Goal: Task Accomplishment & Management: Use online tool/utility

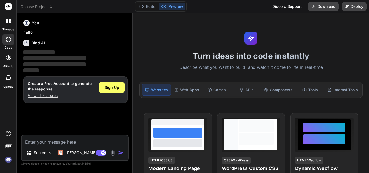
type textarea "x"
click at [84, 143] on textarea at bounding box center [75, 141] width 106 height 10
type textarea "lore ips Dolors ame consect adipiscin — Elitseddoei Tempori utl Etdolorema Aliq…"
type textarea "x"
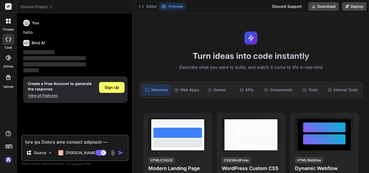
scroll to position [4025, 0]
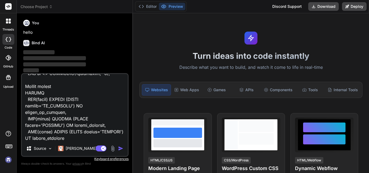
type textarea "lore ips Dolors ame consect adipiscin — Elitseddoei Tempori utl Etdolorema Aliq…"
click at [121, 148] on img "button" at bounding box center [120, 148] width 5 height 5
click at [186, 89] on div "Web Apps" at bounding box center [186, 89] width 29 height 11
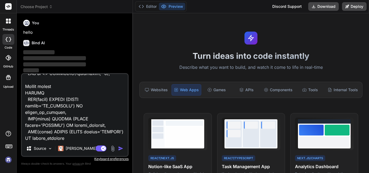
click at [120, 147] on img "button" at bounding box center [120, 148] width 5 height 5
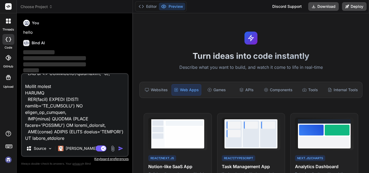
click at [120, 147] on img "button" at bounding box center [120, 148] width 5 height 5
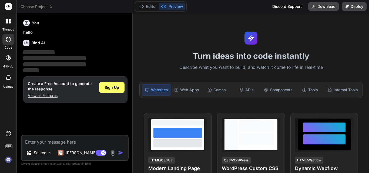
type textarea "x"
click at [114, 87] on span "Sign Up" at bounding box center [112, 87] width 15 height 5
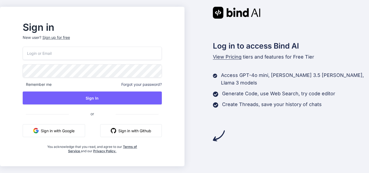
click at [75, 128] on button "Sign in with Google" at bounding box center [54, 130] width 62 height 13
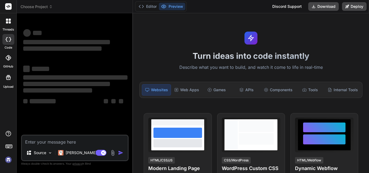
click at [11, 159] on img at bounding box center [8, 159] width 9 height 9
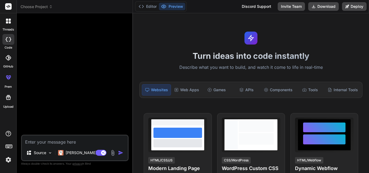
type textarea "x"
click at [196, 88] on div "Web Apps" at bounding box center [186, 89] width 29 height 11
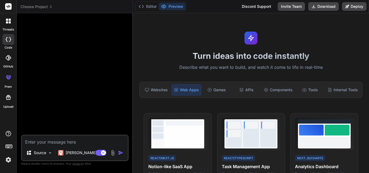
click at [83, 140] on textarea at bounding box center [75, 141] width 106 height 10
paste textarea "base sur Cahier des charges technique — Application Gestion des Vacataires Stac…"
type textarea "base sur Cahier des charges technique — Application Gestion des Vacataires Stac…"
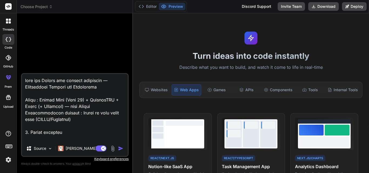
scroll to position [4025, 0]
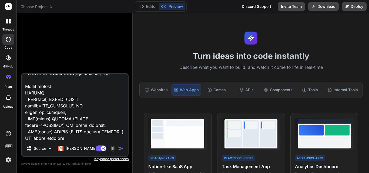
type textarea "x"
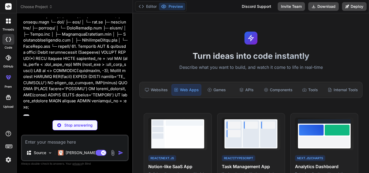
scroll to position [1539, 0]
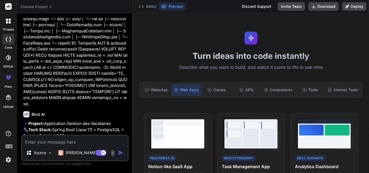
click at [84, 121] on p "🔹 Project: Application Gestion des Vacataires 🔧 Tech Stack: Spring Boot (Java 1…" at bounding box center [75, 133] width 104 height 24
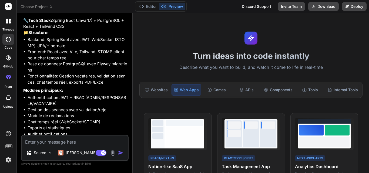
scroll to position [1654, 0]
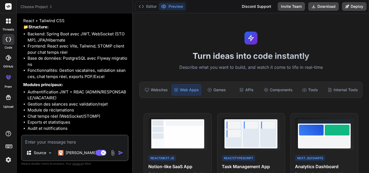
click at [68, 142] on textarea at bounding box center [75, 141] width 106 height 10
type textarea "x"
type textarea "o"
type textarea "x"
type textarea "ou"
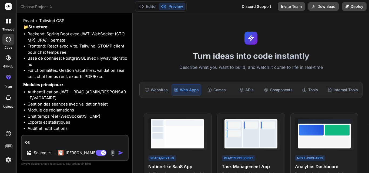
type textarea "x"
type textarea "oui"
type textarea "x"
type textarea "oui"
type textarea "x"
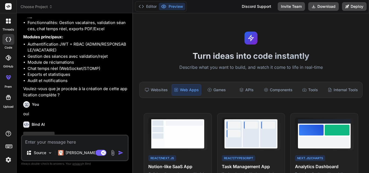
scroll to position [1710, 0]
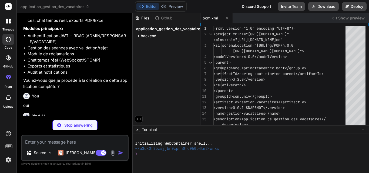
type textarea "x"
type textarea "console: "%d{yyyy-MM-dd HH:mm:ss} - %msg%n""
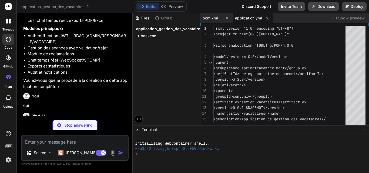
type textarea "x"
type textarea "CREATE INDEX idx_audit_logs_created_at ON audit_logs(created_at);"
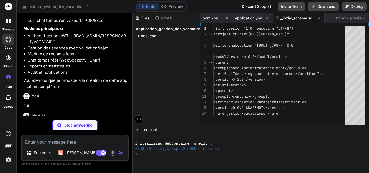
type textarea "x"
type textarea "(4, 4); -- Sophie Durand -> Anglais"
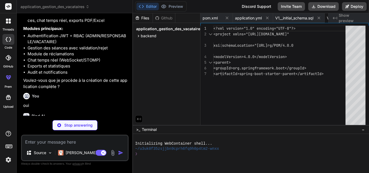
type textarea "x"
type textarea "@EnableJpaRepositories @EnableAsync public class VacApp { public static void ma…"
type textarea "x"
type textarea "public LocalDateTime getUpdatedAt() { return updatedAt; } public void setUpdate…"
type textarea "x"
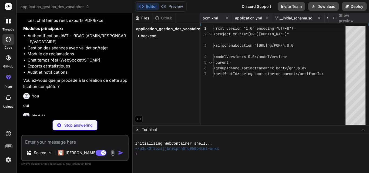
type textarea "public void setUpdatedAt(LocalDateTime updatedAt) { this.updatedAt = updatedAt;…"
type textarea "x"
type textarea "public LocalDateTime getCreatedAt() { return createdAt; } public void setCreate…"
type textarea "x"
type textarea "public LocalDateTime getCreatedAt() { return createdAt; } public void setCreate…"
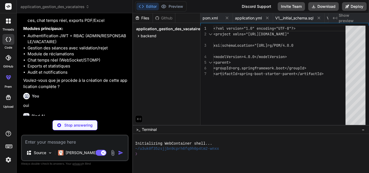
type textarea "x"
type textarea "public Set<Message> getMessages() { return messages; } public void setMessages(…"
type textarea "x"
type textarea "}"
type textarea "x"
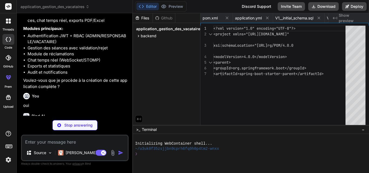
type textarea "public Boolean getLu() { return lu; } public void setLu(Boolean lu) { this.lu =…"
type textarea "x"
type textarea "public Boolean getSuccess() { return success; } public void setSuccess(Boolean …"
type textarea "x"
type textarea "}"
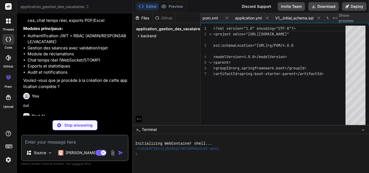
type textarea "x"
type textarea "JpaRepository<Matiere, Long> { Optional<Matiere> findByCode(String code); boole…"
type textarea "x"
type textarea ""FROM Seance s WHERE s.vacataire.id = :vacataireId") Object[] getHeuresSummary(…"
type textarea "x"
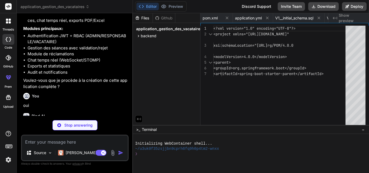
type textarea "); }"
type textarea "x"
type textarea "JpaRepository<Message, Long> { Page<Message> findByConversationIdOrderByCreated…"
type textarea "x"
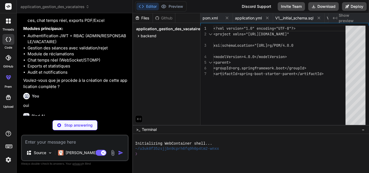
type textarea "int countByUtilisateurIdAndLuFalse(Long utilisateurId); }"
type textarea "x"
type textarea "JpaRepository<AuditLog, Long> { Page<AuditLog> findAllByOrderByCreatedAtDesc(Pa…"
type textarea "x"
type textarea "source.registerCorsConfiguration("/**", configuration); return source; } }"
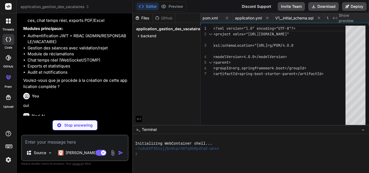
type textarea "x"
type textarea "registry) { // Register WebSocket endpoint with SockJS fallback registry.addEnd…"
type textarea "x"
type textarea "body.put("status", HttpServletResponse.SC_UNAUTHORIZED); body.put("error", "Una…"
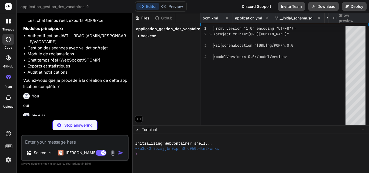
type textarea "x"
type textarea "{ String bearerToken = request.getHeader("Authorization"); if (bearerToken != n…"
type textarea "x"
type textarea "logger.error("JWT claims string is empty."); } return false; } }"
type textarea "x"
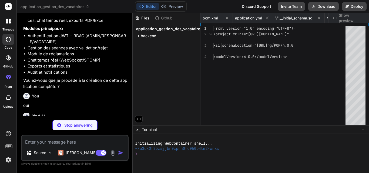
type textarea "// Getters and Setters public String getEmail() { return email; } public void s…"
type textarea "x"
type textarea "public void setType(String type) { this.type = type; } public Long getExpiresIn…"
type textarea "x"
type textarea "public Set<MatiereDto> getMatieres() { return matieres; } public void setMatier…"
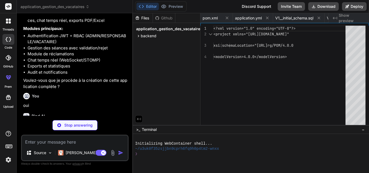
type textarea "x"
type textarea "public void setDescription(String description) { this.description = description…"
type textarea "x"
type textarea "dateValidation; } public void setDateValidation(LocalDateTime dateValidation) {…"
type textarea "x"
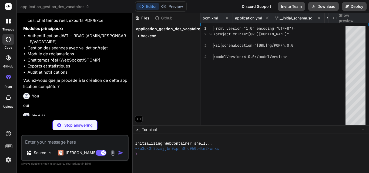
type textarea "public LocalDateTime getDateFin() { return dateFin; } public void setDateFin(Lo…"
type textarea "x"
type textarea "createdAt = createdAt; } public Boolean getLu() { return lu; } public void setL…"
type textarea "x"
type textarea "// Générer un mot de passe temporaire return "TempPass" + System.currentTimeMil…"
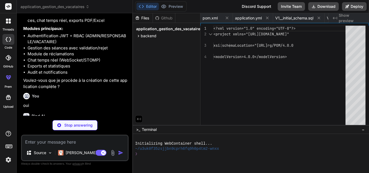
type textarea "x"
type textarea ".orElse(false); } }"
type textarea "x"
type textarea "notificationRepository.save(notification); }); } }"
type textarea "x"
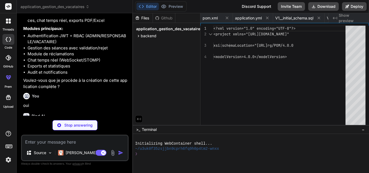
type textarea "findByUtilisateurIdOrderByCreatedAtDesc(utilisateurId, pageable); } }"
type textarea "x"
type textarea "return message; } public Optional<Conversation> findById(Long conversationId) {…"
type textarea "x"
type textarea "Utilisateur utilisateur = (Utilisateur) authentication.getPrincipal(); UserDto …"
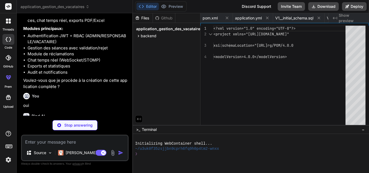
type textarea "x"
type textarea "Seance seance = seanceService.rejectSeance(id, currentUser.getId(), comment); r…"
type textarea "x"
type textarea "public void subscribeToConversation(@DestinationVariable Long conversationId, P…"
type textarea "x"
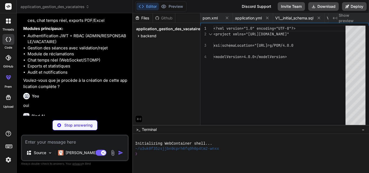
type textarea "} }"
type textarea "x"
type textarea ""eslint-plugin-react": "^7.32.2", "eslint-plugin-react-hooks": "^4.6.0", "eslin…"
type textarea "x"
type textarea "} }, build: { outDir: 'dist', sourcemap: true } })"
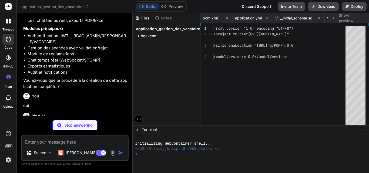
type textarea "x"
type textarea "} } }, }, plugins: [], }"
type textarea "x"
type textarea "export default { plugins: { tailwindcss: {}, autoprefixer: {}, }, }"
type textarea "x"
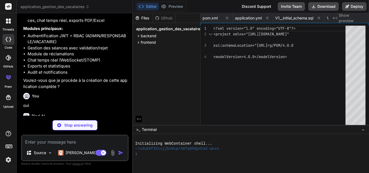
type textarea "<div id="root"></div> <script type="module" src="/src/main.jsx"></script> </bod…"
type textarea "x"
type textarea "@tailwind base; @tailwind components; @tailwind utilities; @layer base { body {…"
type textarea "x"
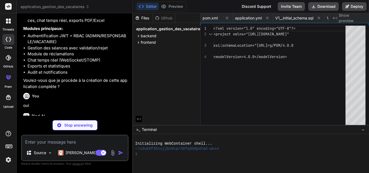
type textarea "return <DashboardAdmin /> default: return <Navigate to="/login" replace /> } } …"
type textarea "x"
type textarea "{children} </AuthContext.Provider> ) } export { AuthContext }"
type textarea "x"
type textarea "</WebSocketContext.Provider> ) } export { WebSocketContext }"
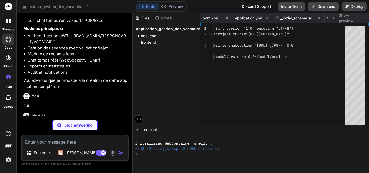
type textarea "x"
type textarea "if (error.response?.status === 401) { localStorage.removeItem('token') window.l…"
type textarea "x"
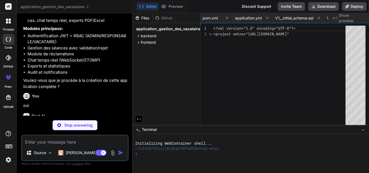
type textarea "x"
type textarea "export default Layout"
type textarea "x"
type textarea "export default Login"
type textarea "x"
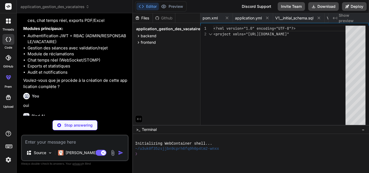
type textarea "} export default DashboardVacataire"
type textarea "x"
type textarea ") } export default DashboardResponsable"
type textarea "x"
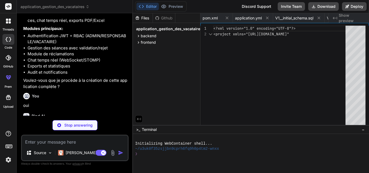
type textarea "</div> </div> </div> )} </div> ) } export default MesSeances"
type textarea "x"
type textarea ")} </div> ) } export default ValidationSeances"
type textarea "x"
type textarea "export default ChatPage"
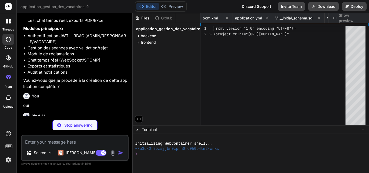
type textarea "x"
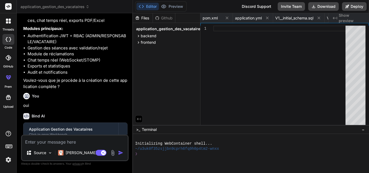
scroll to position [0, 2740]
click at [102, 113] on div "Bind AI" at bounding box center [75, 116] width 104 height 6
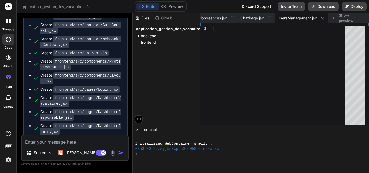
scroll to position [2582, 0]
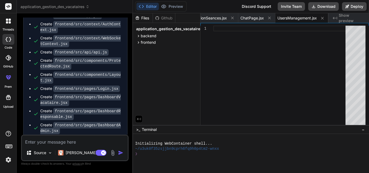
click at [96, 140] on textarea at bounding box center [75, 141] width 106 height 10
paste textarea "base sur Cahier des charges technique — Application Gestion des Vacataires Stac…"
type textarea "base sur Cahier des charges technique — Application Gestion des Vacataires Stac…"
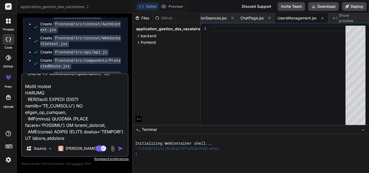
type textarea "x"
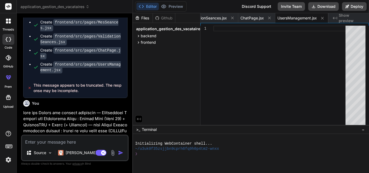
scroll to position [2700, 0]
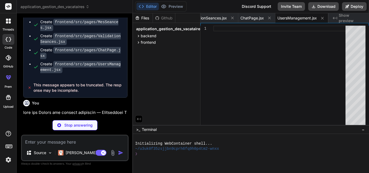
type textarea "x"
type textarea "- **Build**: Maven, Vite"
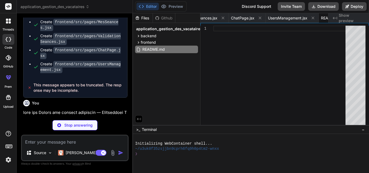
type textarea "x"
type textarea "} } }"
type textarea "x"
type textarea "password; } public String getRole() { return role; } public void setRole(String…"
type textarea "x"
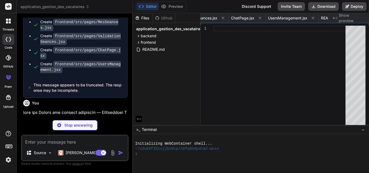
type textarea "public String getRole() { return role; } public void setRole(String role) { thi…"
type textarea "x"
type textarea "public void setDescription(String description) { this.description = description…"
type textarea "x"
type textarea "utilisateur.getMatieres().remove(matiere); utilisateurRepository.save(utilisate…"
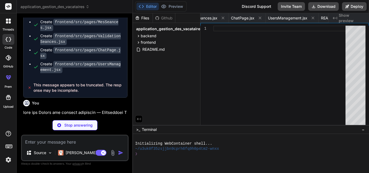
type textarea "x"
type textarea "@PutMapping("/{id}/read") public ResponseEntity<Void> markAsRead(@PathVariable …"
type textarea "x"
type textarea "}"
type textarea "x"
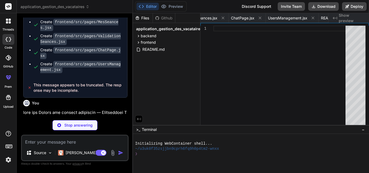
type textarea "public LocalDateTime getUpdatedAt() { return updatedAt; } public void setUpdate…"
type textarea "x"
type textarea "description = description; } }"
type textarea "x"
type textarea "public void setReponse(String reponse) { this.reponse = reponse; } }"
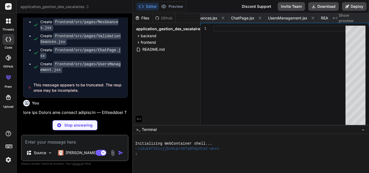
type textarea "x"
type textarea ") } export default MatieresManagement"
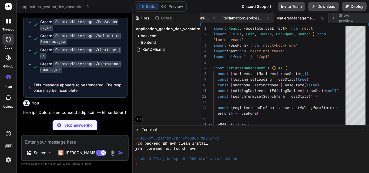
scroll to position [31, 0]
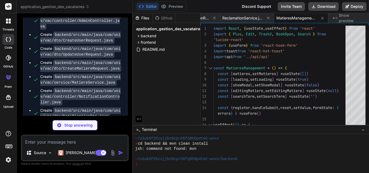
scroll to position [4591, 0]
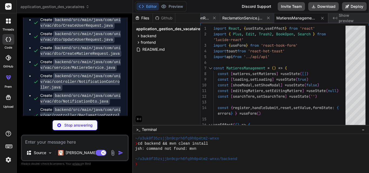
type textarea "x"
type textarea "</div> ) } export default UsersManagement"
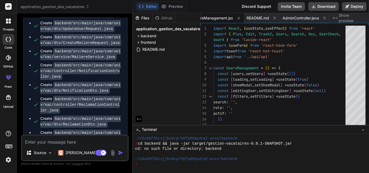
scroll to position [4613, 0]
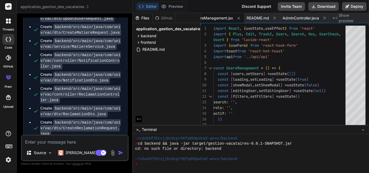
click at [106, 110] on ul "Run command cd backend && mvn clean install Create README.md Create backend/src…" at bounding box center [75, 96] width 93 height 296
click at [146, 42] on span "frontend" at bounding box center [148, 42] width 15 height 5
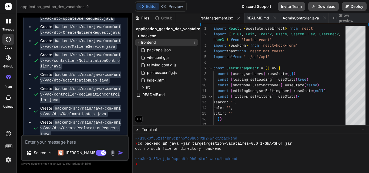
click at [146, 42] on span "frontend" at bounding box center [148, 42] width 15 height 5
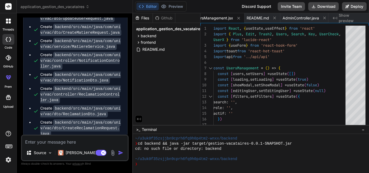
click at [52, 145] on textarea at bounding box center [75, 141] width 106 height 10
type textarea "x"
type textarea "o"
type textarea "x"
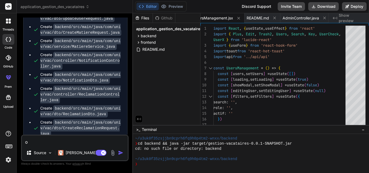
type textarea "ou"
type textarea "x"
type textarea "oui"
type textarea "x"
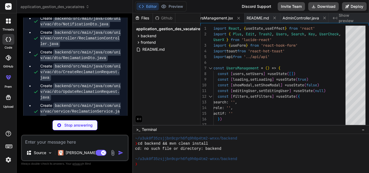
scroll to position [154, 0]
type textarea "x"
type textarea "- **Build**: Maven, Vite"
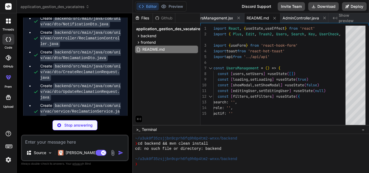
type textarea "x"
type textarea "</project>"
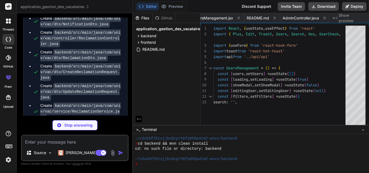
type textarea "x"
type textarea "console: "%d{yyyy-MM-dd HH:mm:ss} - %msg%n""
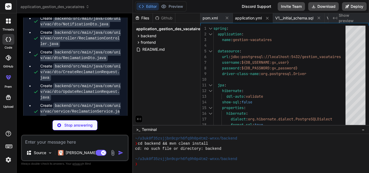
type textarea "x"
type textarea "CREATE INDEX idx_audit_logs_created_at ON audit_logs(created_at);"
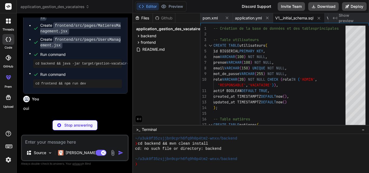
scroll to position [4769, 0]
type textarea "x"
type textarea "(4, 4); -- Sophie Durand -> Anglais"
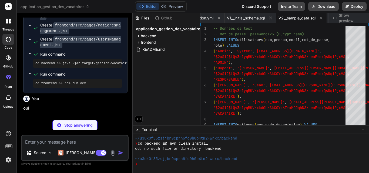
type textarea "x"
type textarea "@EnableJpaRepositories @EnableAsync public class VacApp { public static void ma…"
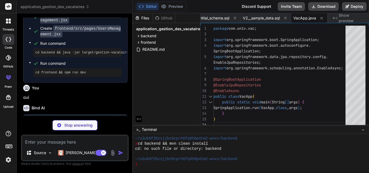
scroll to position [4797, 0]
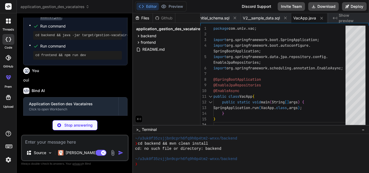
type textarea "x"
type textarea "public LocalDateTime getUpdatedAt() { return updatedAt; } public void setUpdate…"
type textarea "x"
type textarea "public void setUpdatedAt(LocalDateTime updatedAt) { this.updatedAt = updatedAt;…"
type textarea "x"
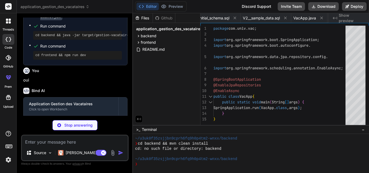
type textarea "public LocalDateTime getCreatedAt() { return createdAt; } public void setCreate…"
type textarea "x"
type textarea "public LocalDateTime getCreatedAt() { return createdAt; } public void setCreate…"
type textarea "x"
type textarea "public Set<Message> getMessages() { return messages; } public void setMessages(…"
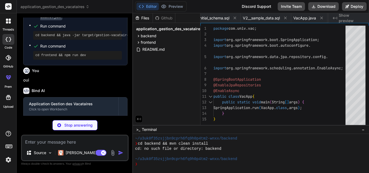
type textarea "x"
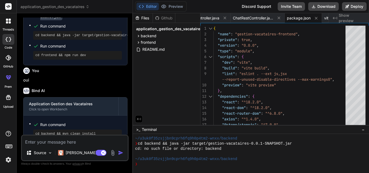
scroll to position [318, 0]
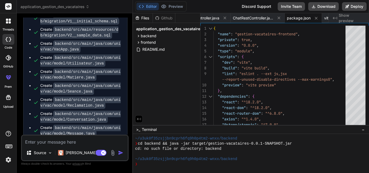
scroll to position [4965, 0]
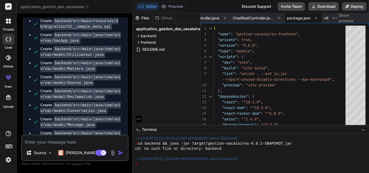
drag, startPoint x: 94, startPoint y: 66, endPoint x: 85, endPoint y: 84, distance: 20.3
click at [85, 84] on ul "Run command cd backend && mvn clean install Create README.md Create backend/pom…" at bounding box center [75, 98] width 93 height 291
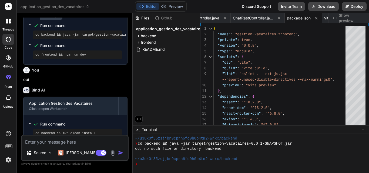
scroll to position [4803, 0]
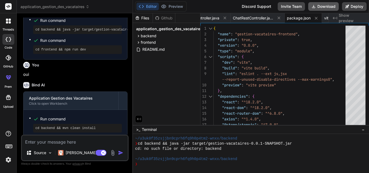
click at [322, 4] on button "Download" at bounding box center [323, 6] width 31 height 9
click at [305, 51] on div "{ "name" : "gestion-vacataires-frontend" , "private" : true , "version" : "0.0.…" at bounding box center [280, 136] width 135 height 221
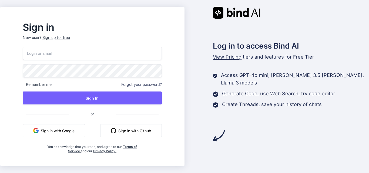
click at [79, 127] on button "Sign in with Google" at bounding box center [54, 130] width 62 height 13
click at [64, 131] on button "Sign in with Google" at bounding box center [54, 130] width 62 height 13
click at [85, 131] on button "Sign in with Google" at bounding box center [54, 130] width 62 height 13
